Goal: Information Seeking & Learning: Learn about a topic

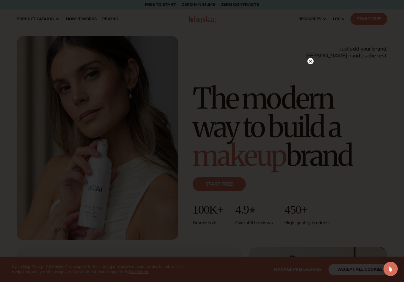
click at [312, 58] on div at bounding box center [311, 61] width 6 height 10
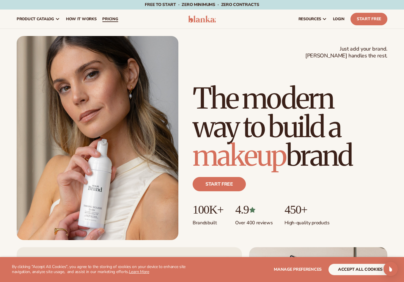
click at [107, 20] on span "pricing" at bounding box center [110, 19] width 16 height 5
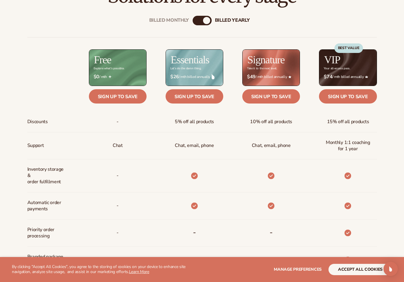
scroll to position [212, 0]
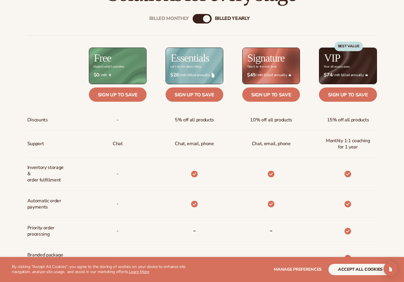
click at [204, 17] on div "billed Yearly" at bounding box center [206, 18] width 7 height 7
click at [201, 21] on div "Billed Monthly billed Yearly" at bounding box center [202, 19] width 19 height 10
click at [182, 20] on div "Billed Monthly" at bounding box center [169, 19] width 40 height 6
click at [225, 16] on div "billed Yearly" at bounding box center [232, 19] width 35 height 6
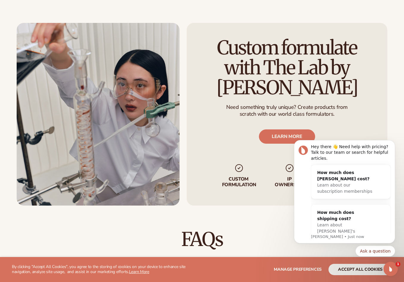
scroll to position [635, 0]
